Goal: Task Accomplishment & Management: Use online tool/utility

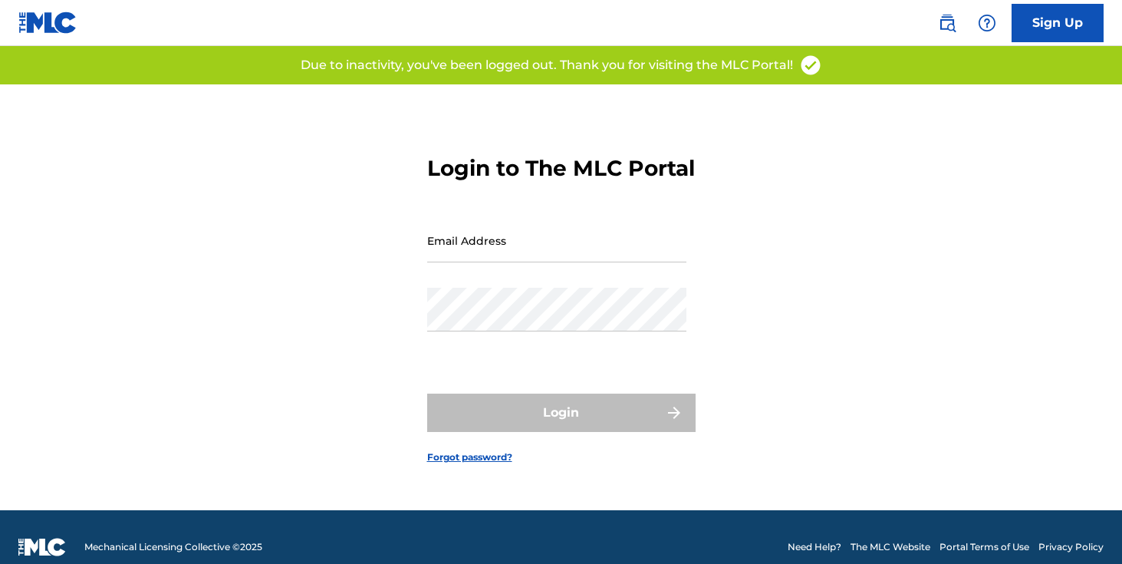
click at [476, 247] on input "Email Address" at bounding box center [556, 241] width 259 height 44
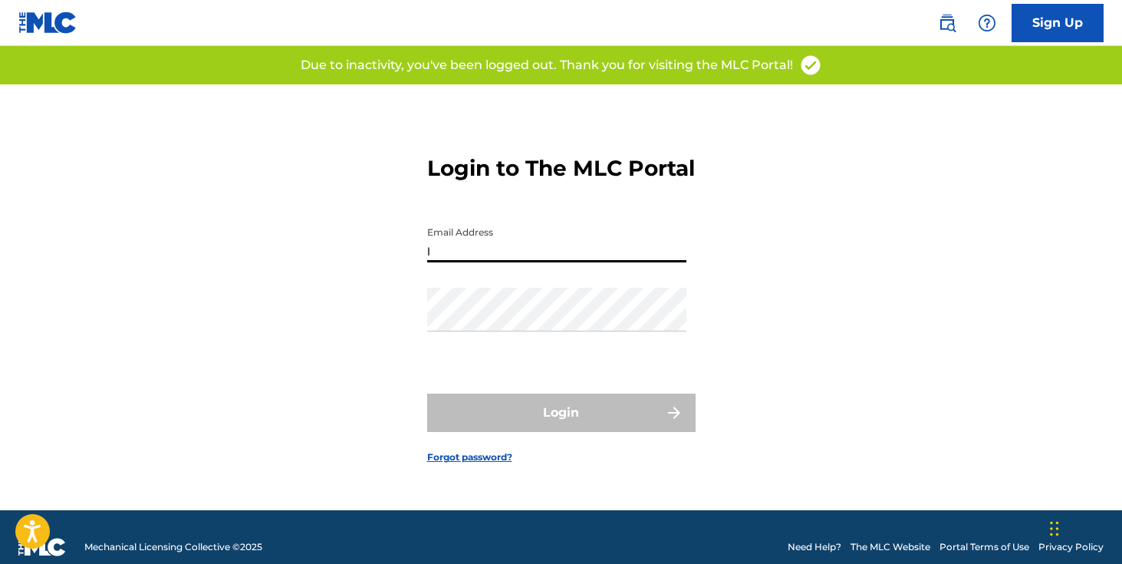
type input "[EMAIL_ADDRESS][DOMAIN_NAME]"
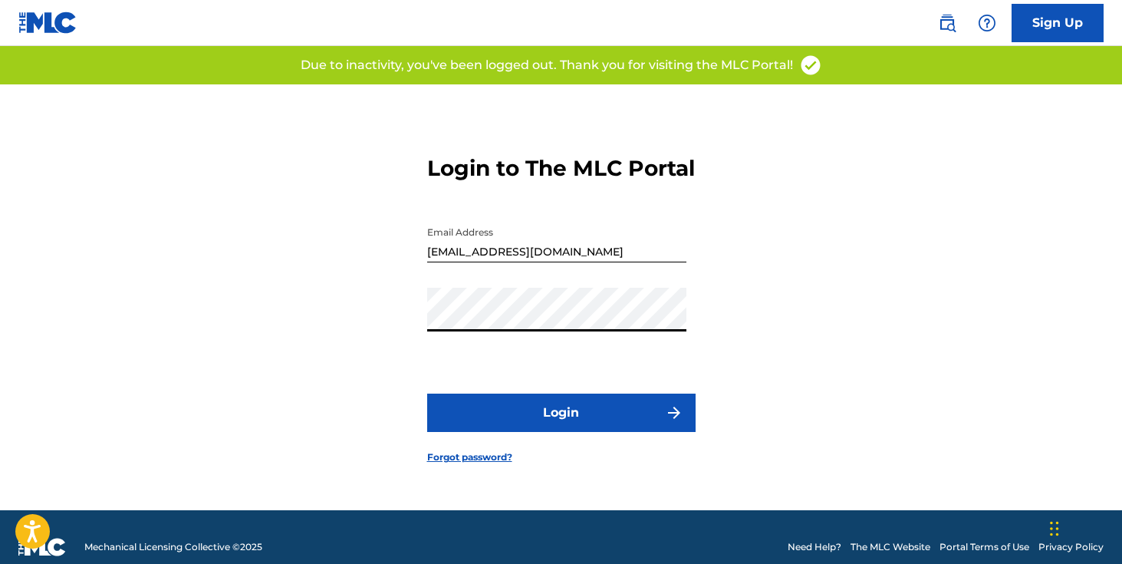
click at [535, 418] on button "Login" at bounding box center [561, 413] width 268 height 38
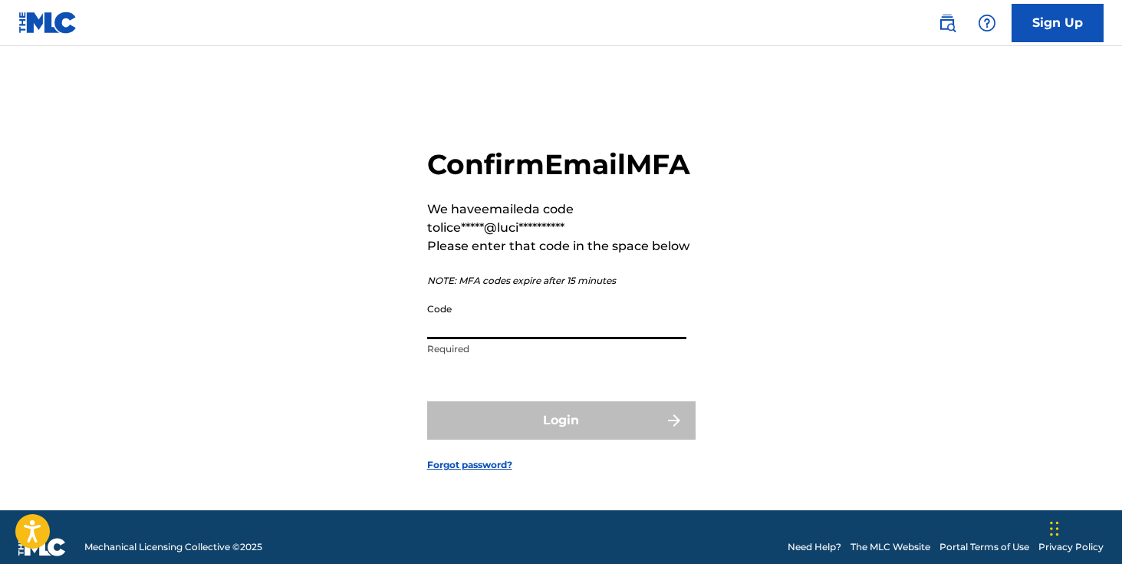
click at [593, 339] on input "Code" at bounding box center [556, 317] width 259 height 44
paste input "074242"
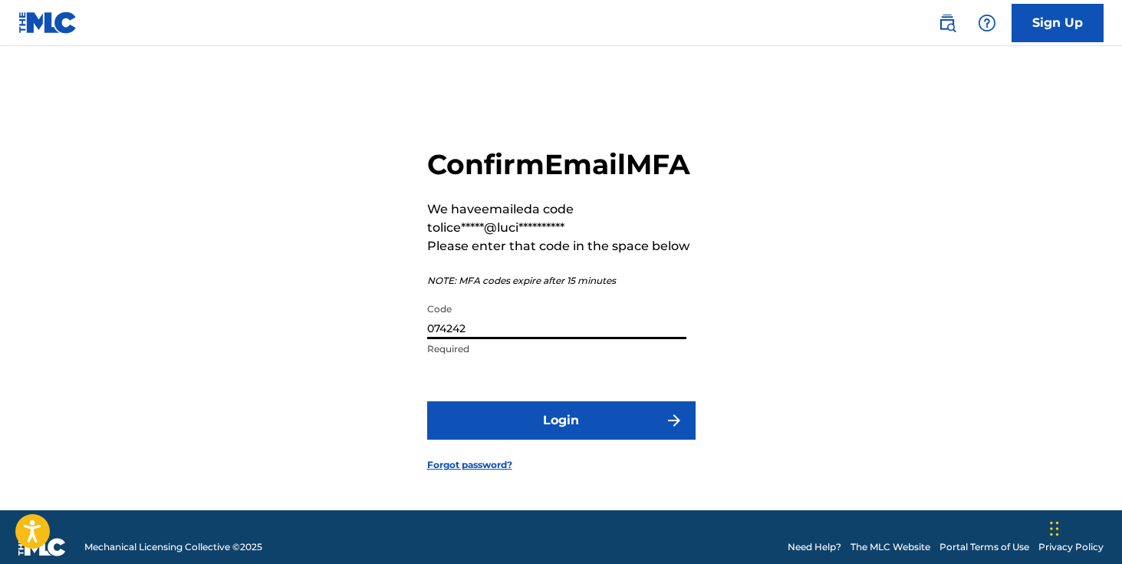
type input "074242"
click at [427, 401] on button "Login" at bounding box center [561, 420] width 268 height 38
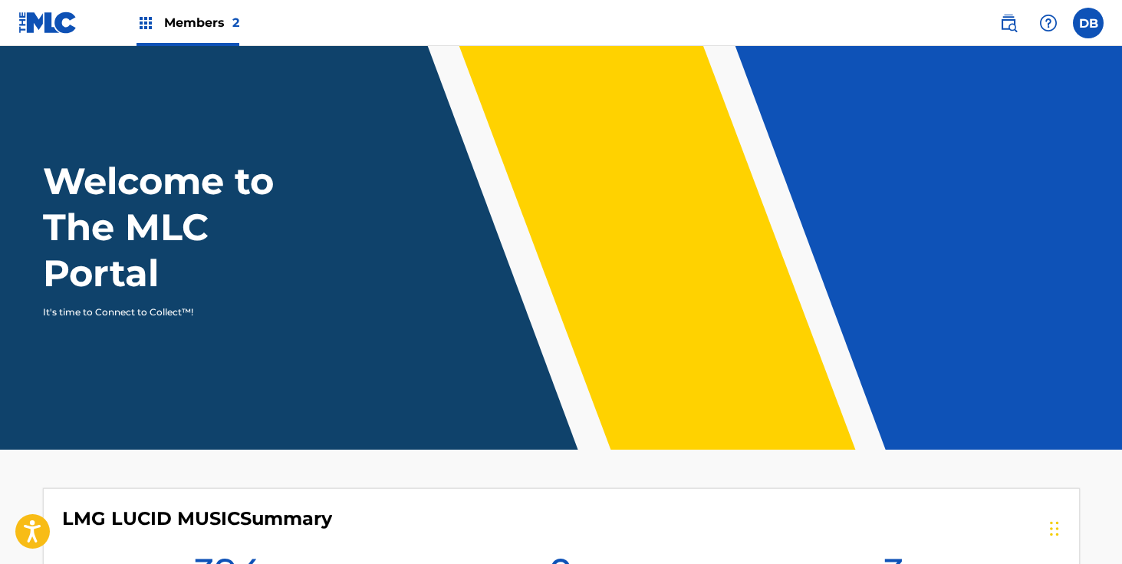
click at [140, 29] on img at bounding box center [146, 23] width 18 height 18
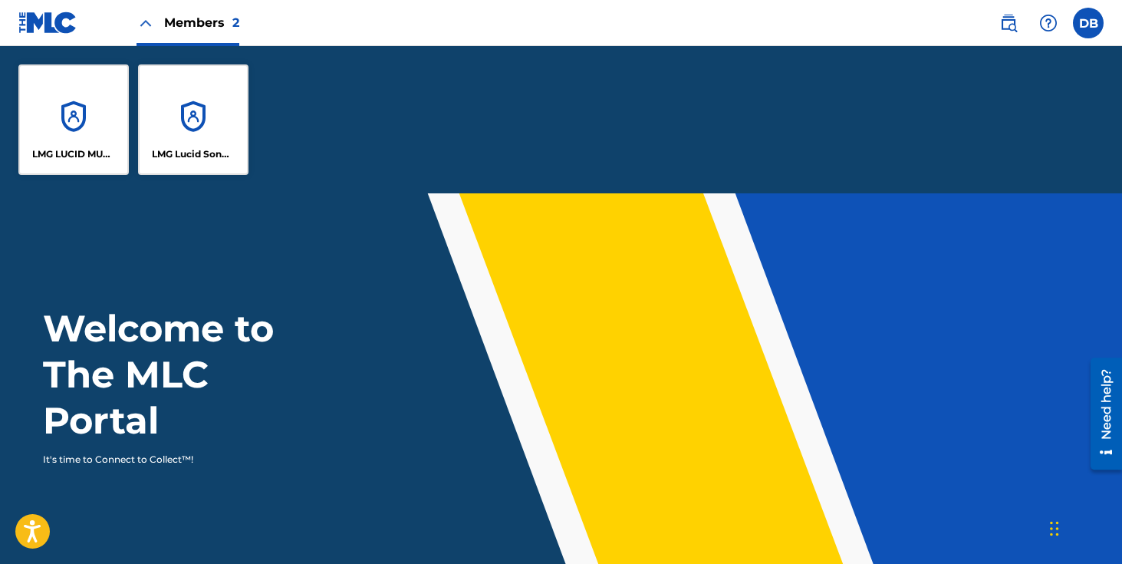
click at [92, 107] on div "LMG LUCID MUSIC" at bounding box center [73, 119] width 110 height 110
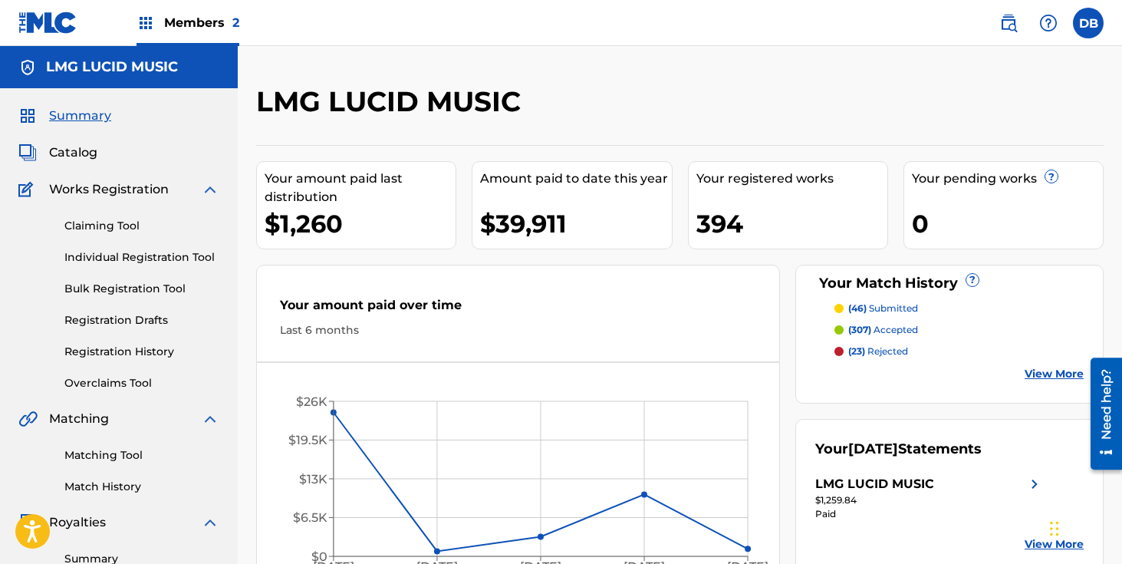
click at [126, 456] on link "Matching Tool" at bounding box center [141, 455] width 155 height 16
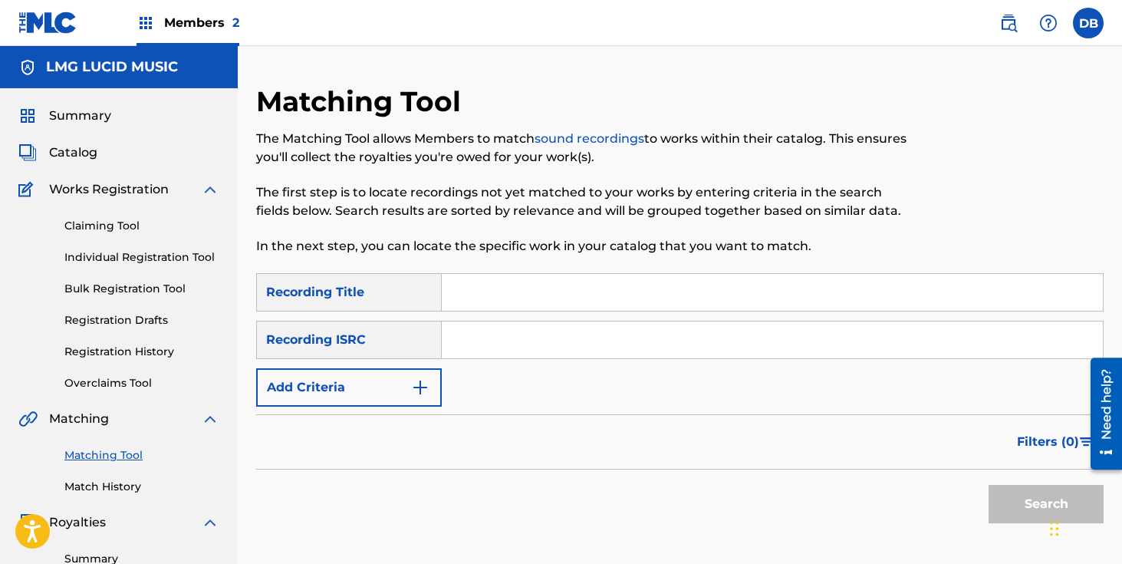
click at [496, 282] on input "Search Form" at bounding box center [772, 292] width 661 height 37
type input "[PERSON_NAME]"
click at [515, 333] on input "Search Form" at bounding box center [772, 339] width 661 height 37
paste input "074242"
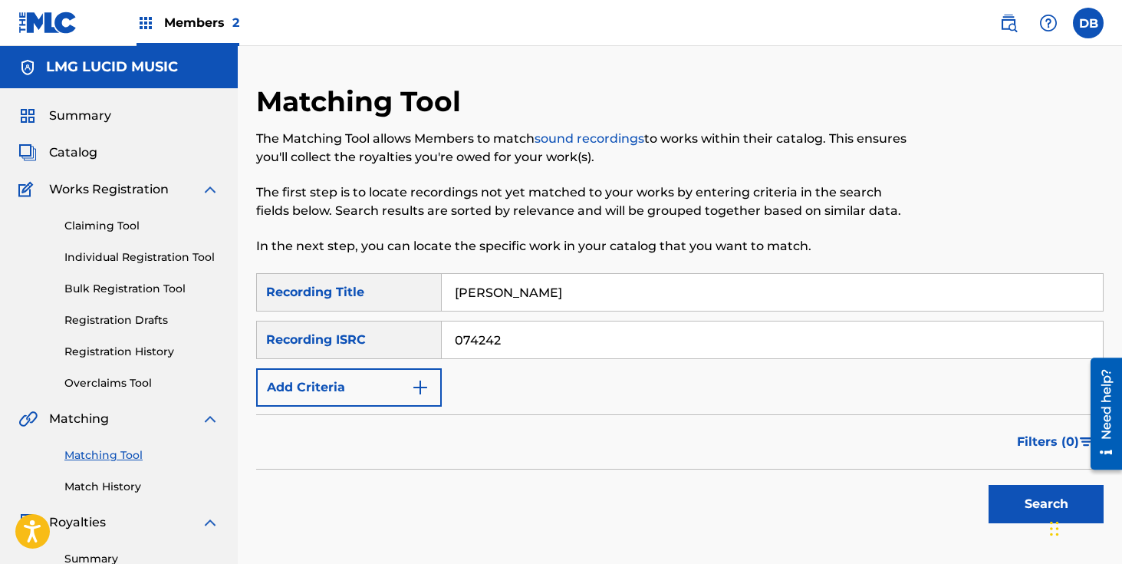
click at [989, 485] on button "Search" at bounding box center [1046, 504] width 115 height 38
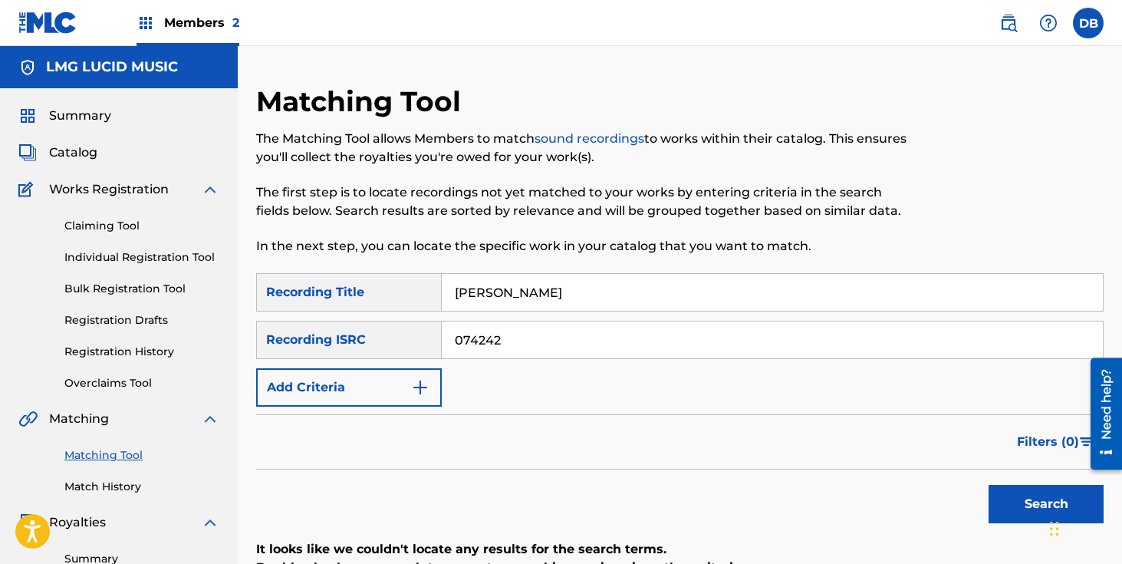
scroll to position [154, 0]
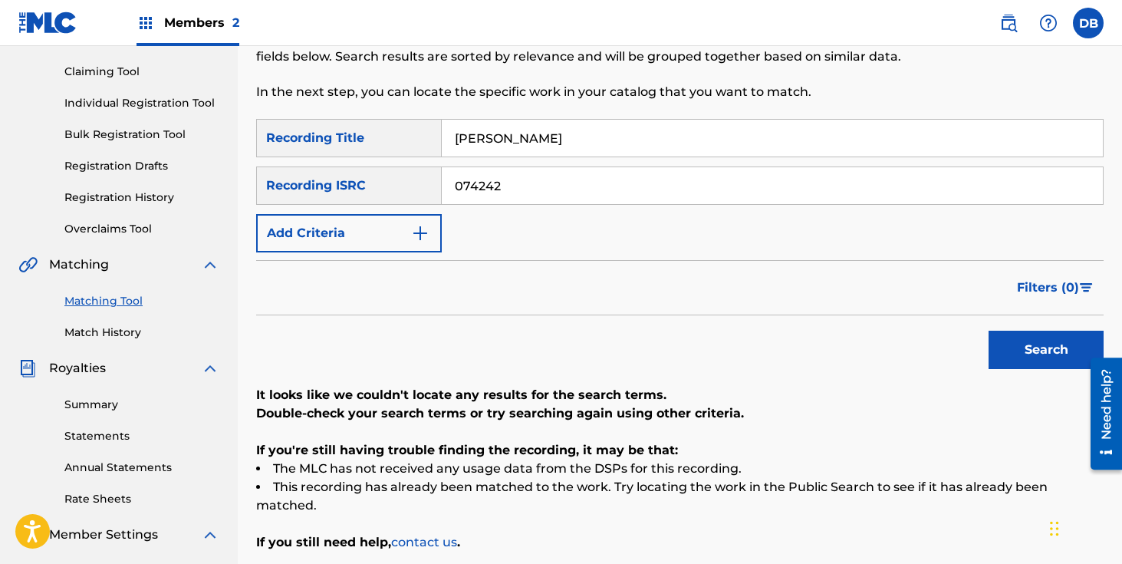
click at [522, 173] on input "074242" at bounding box center [772, 185] width 661 height 37
drag, startPoint x: 522, startPoint y: 190, endPoint x: 364, endPoint y: 190, distance: 158.0
click at [364, 190] on div "SearchWithCriteriab12c57ea-135a-416b-95f9-7b8c2488a25f Recording ISRC 074242" at bounding box center [680, 185] width 848 height 38
paste input "TCAGL2273603"
type input "TCAGL2273603"
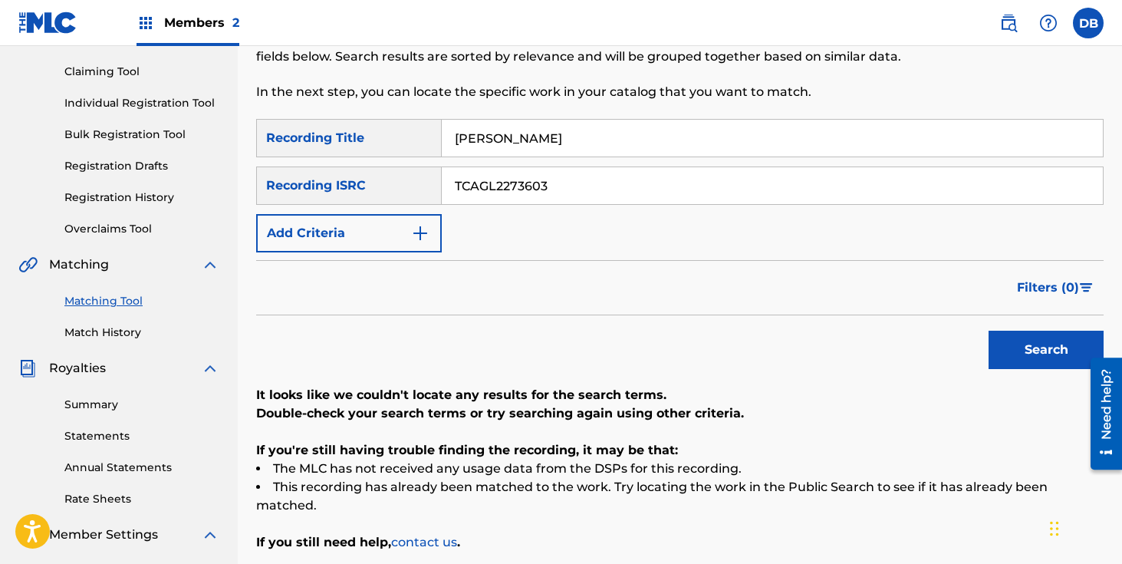
click at [989, 331] on button "Search" at bounding box center [1046, 350] width 115 height 38
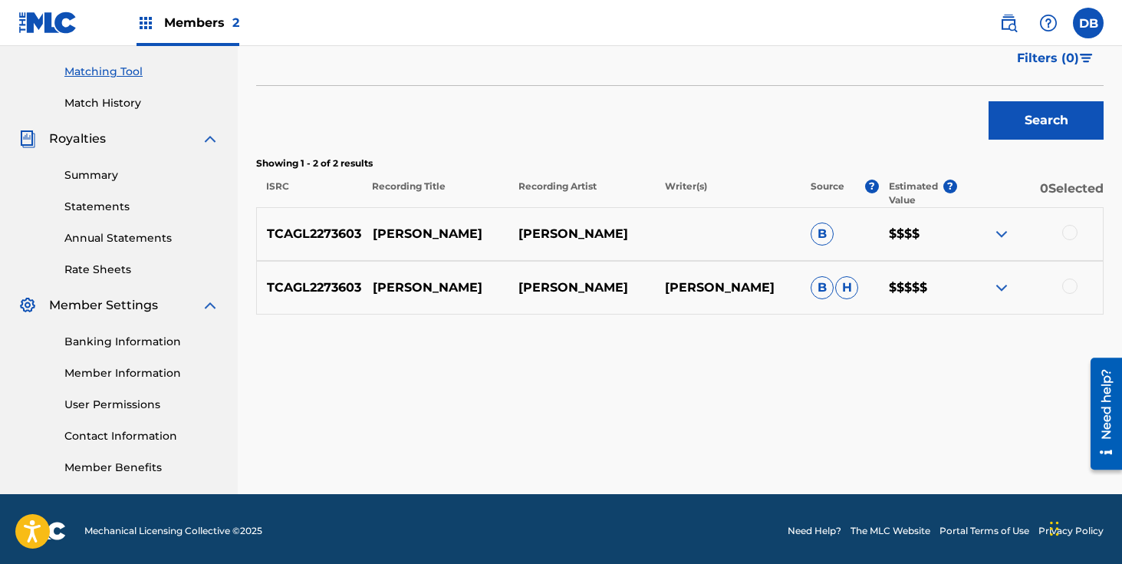
scroll to position [387, 0]
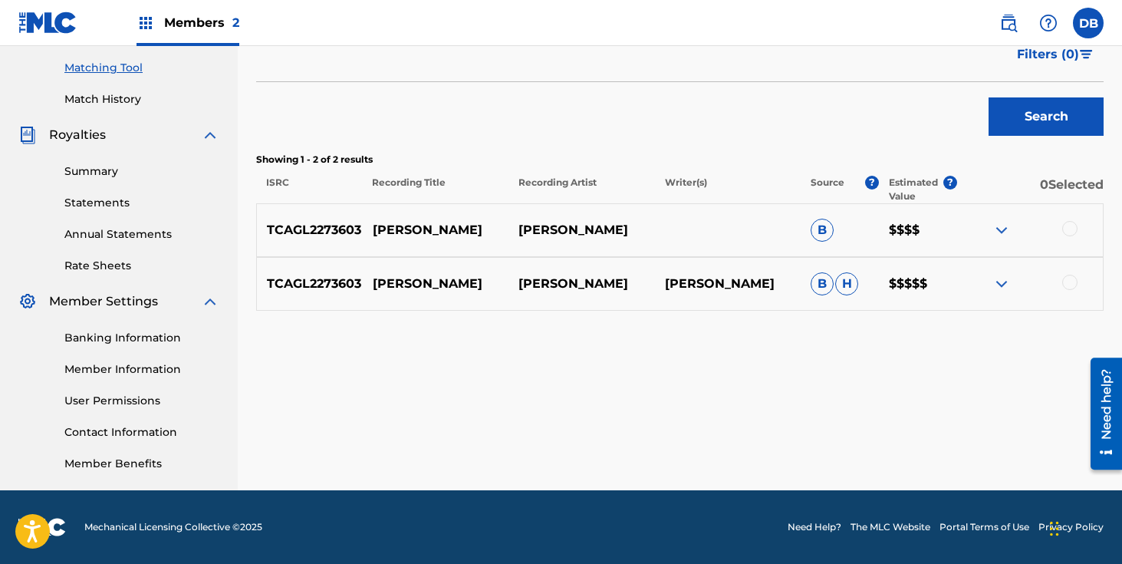
click at [927, 189] on p "Estimated Value" at bounding box center [916, 190] width 54 height 28
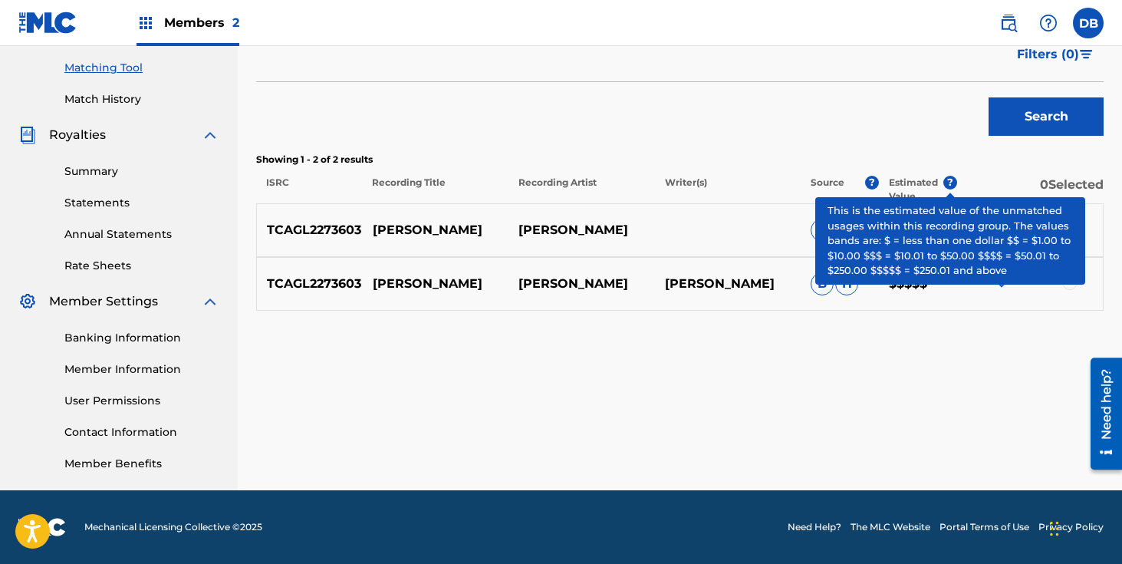
click at [947, 183] on span "?" at bounding box center [951, 183] width 14 height 14
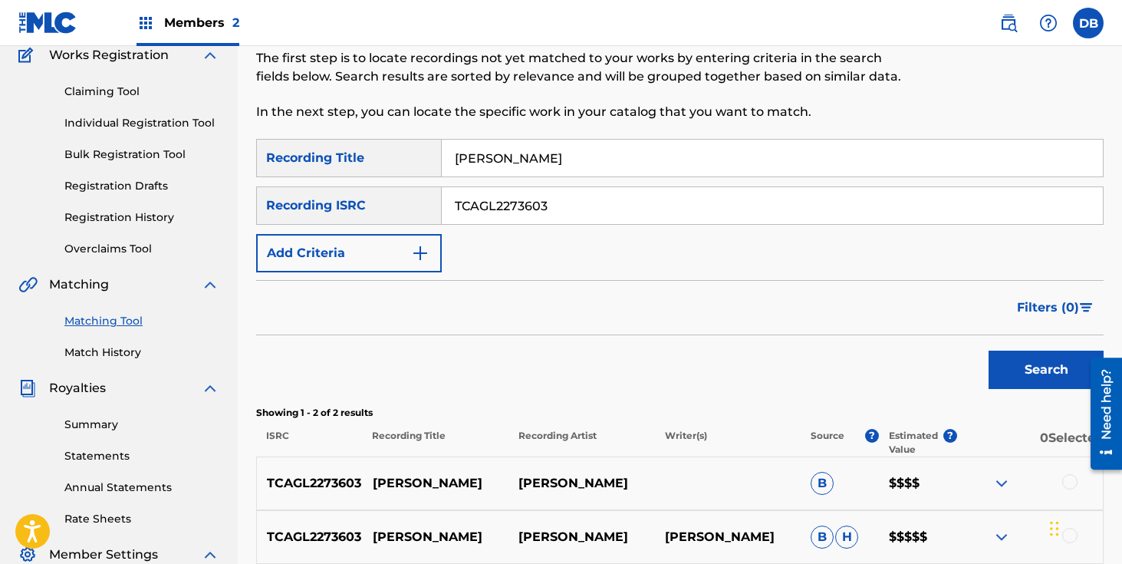
scroll to position [133, 0]
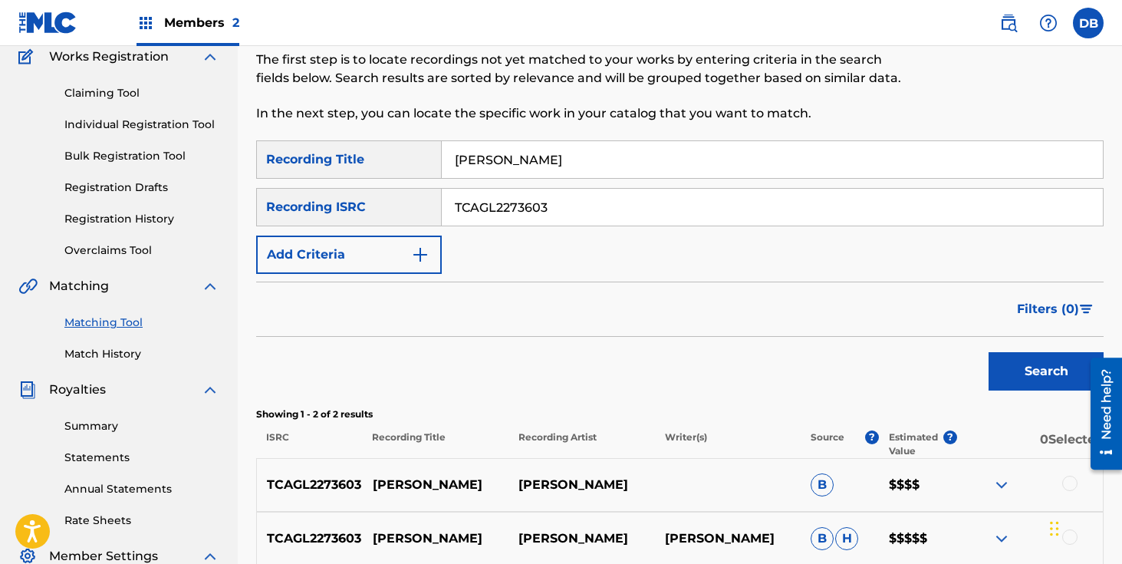
click at [165, 124] on link "Individual Registration Tool" at bounding box center [141, 125] width 155 height 16
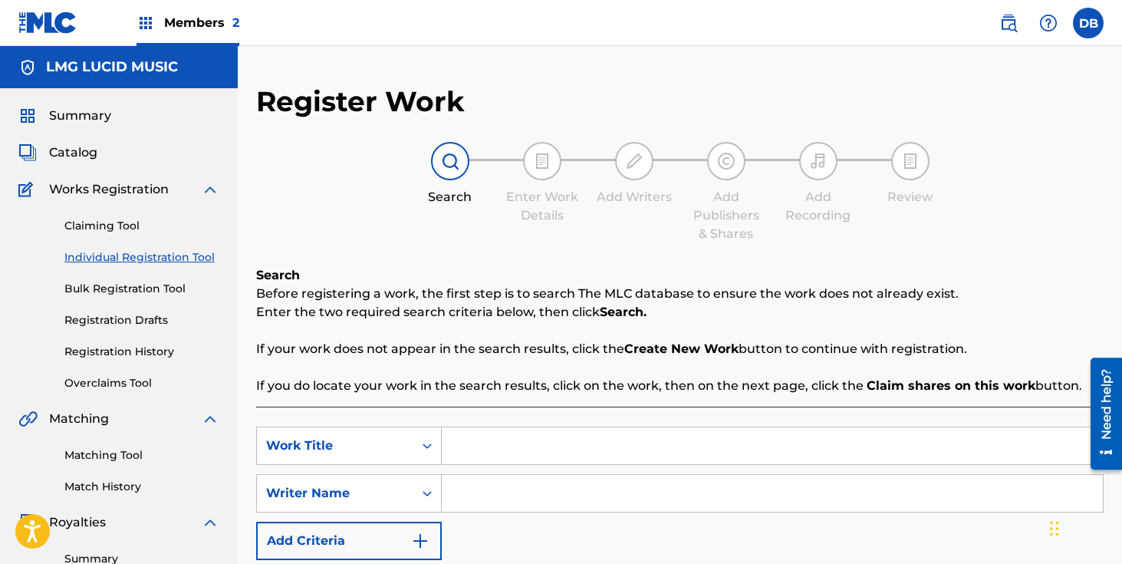
click at [466, 435] on input "Search Form" at bounding box center [772, 445] width 661 height 37
type input "[PERSON_NAME]"
click at [487, 499] on input "Search Form" at bounding box center [772, 493] width 661 height 37
type input "[PERSON_NAME]"
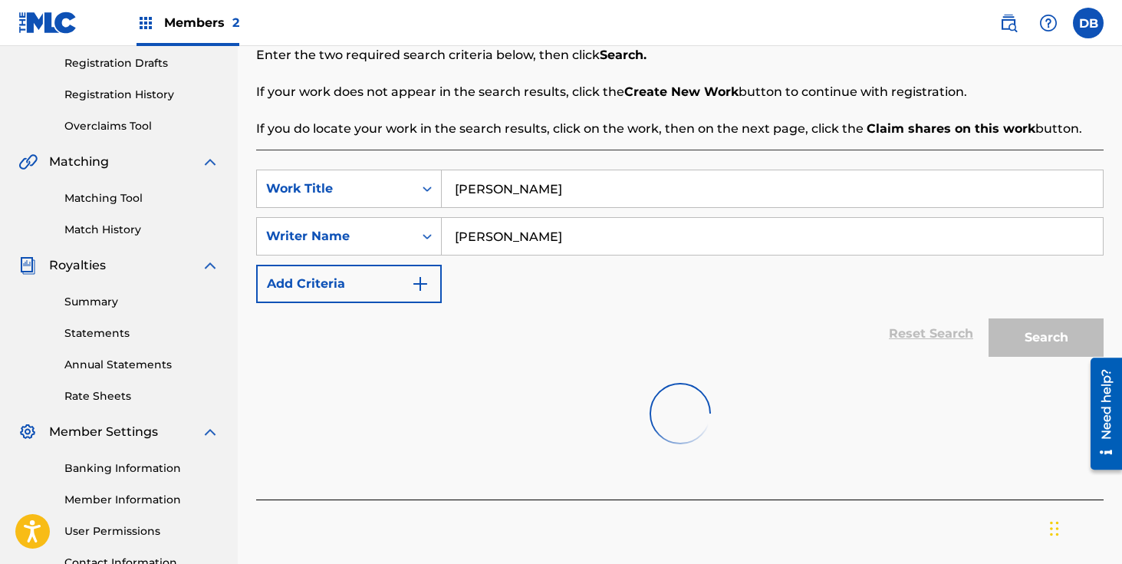
scroll to position [258, 0]
click at [489, 235] on input "[PERSON_NAME]" at bounding box center [772, 235] width 661 height 37
drag, startPoint x: 489, startPoint y: 235, endPoint x: 423, endPoint y: 235, distance: 66.0
click at [423, 235] on div "SearchWithCriteria36a1b743-0c62-43c4-aeac-7e3d6b51dd80 Writer Name [PERSON_NAME]" at bounding box center [680, 235] width 848 height 38
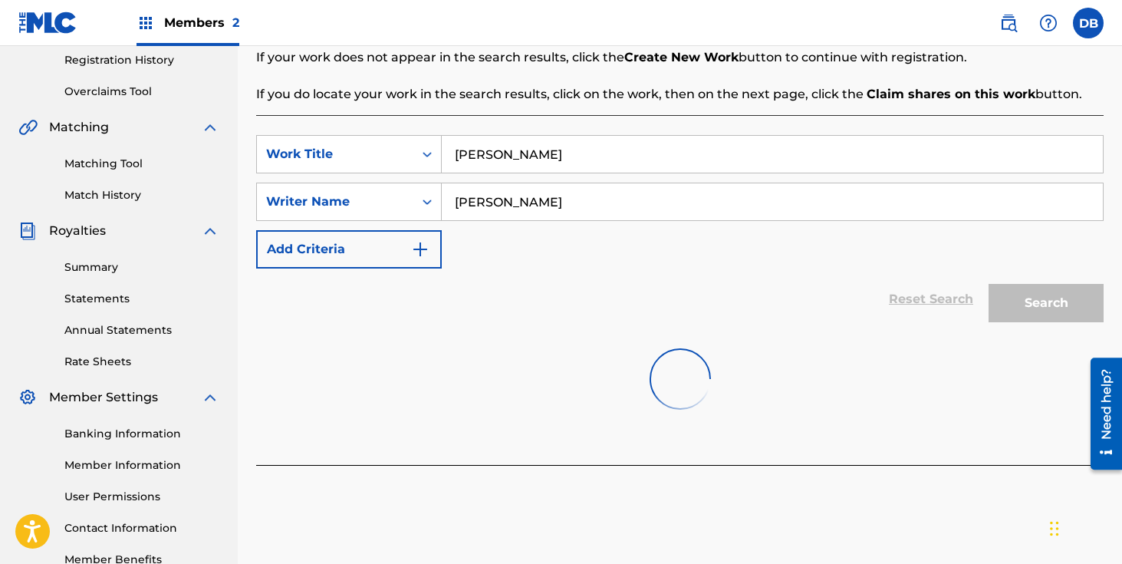
scroll to position [301, 0]
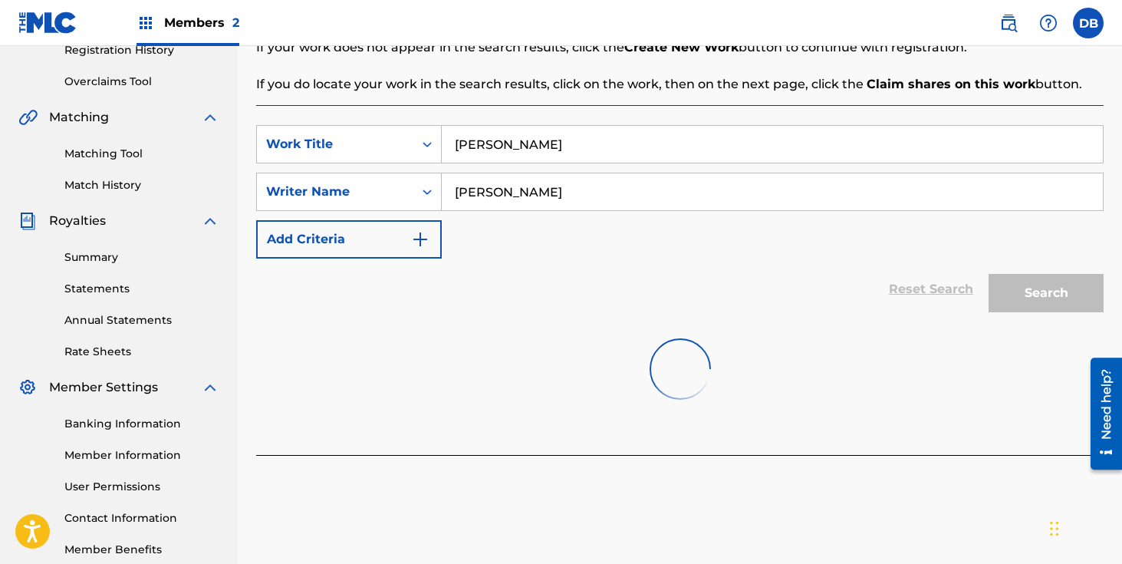
click at [681, 249] on div "SearchWithCriteriaf6c13177-4fda-4cde-9218-09e6500d5fb8 Work Title [PERSON_NAME]…" at bounding box center [680, 191] width 848 height 133
